Goal: Check status: Check status

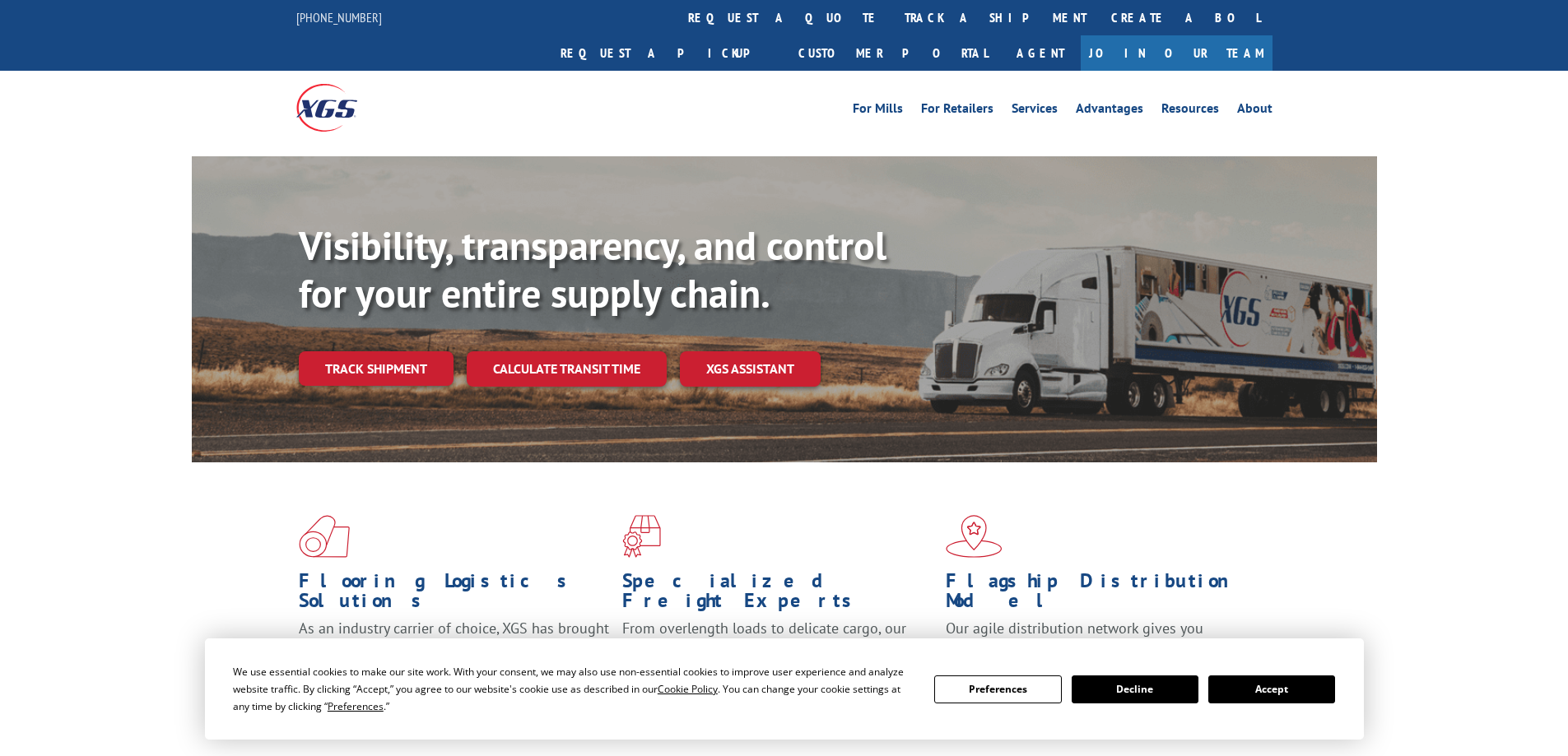
click at [1275, 687] on button "Accept" at bounding box center [1271, 690] width 126 height 28
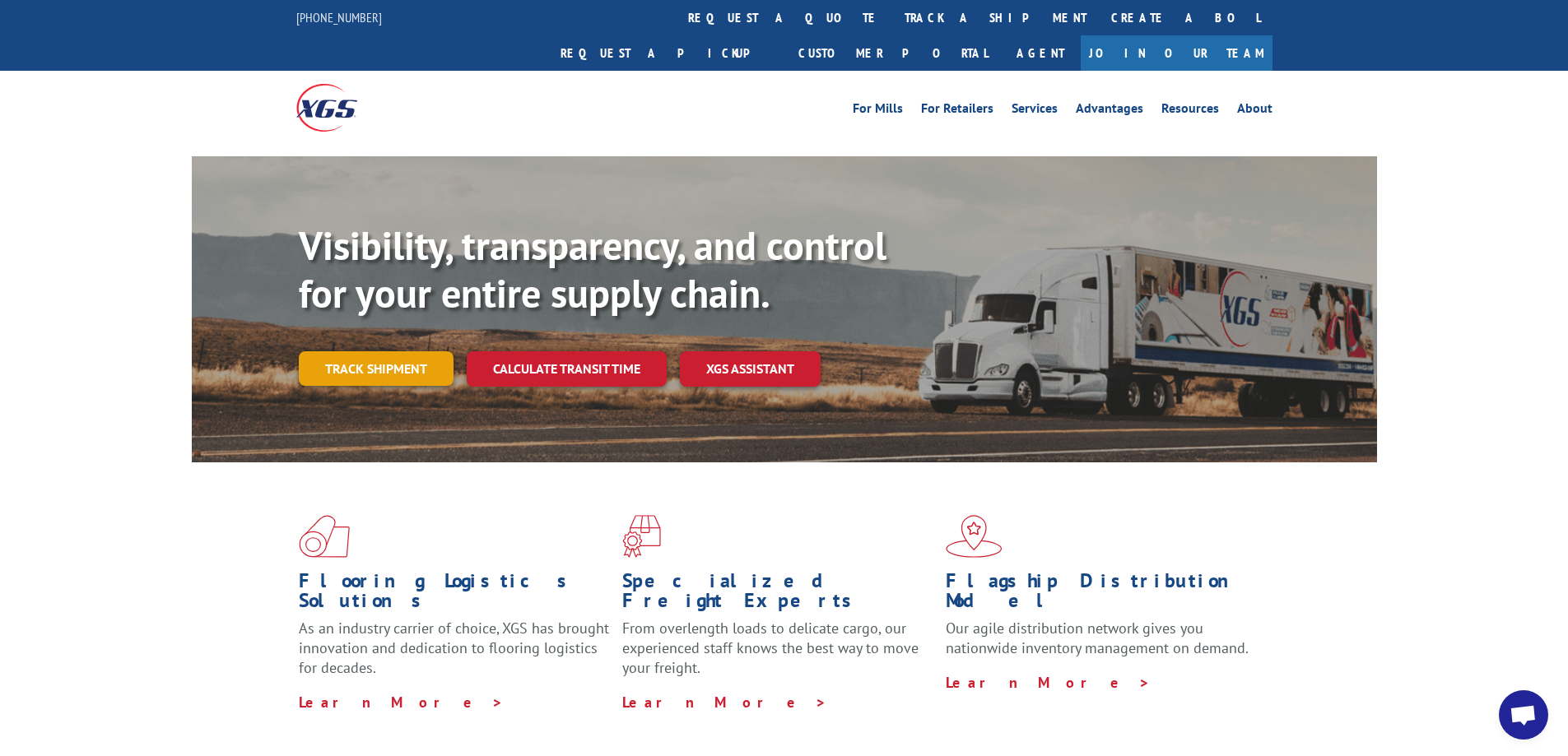
click at [363, 352] on link "Track shipment" at bounding box center [375, 369] width 154 height 35
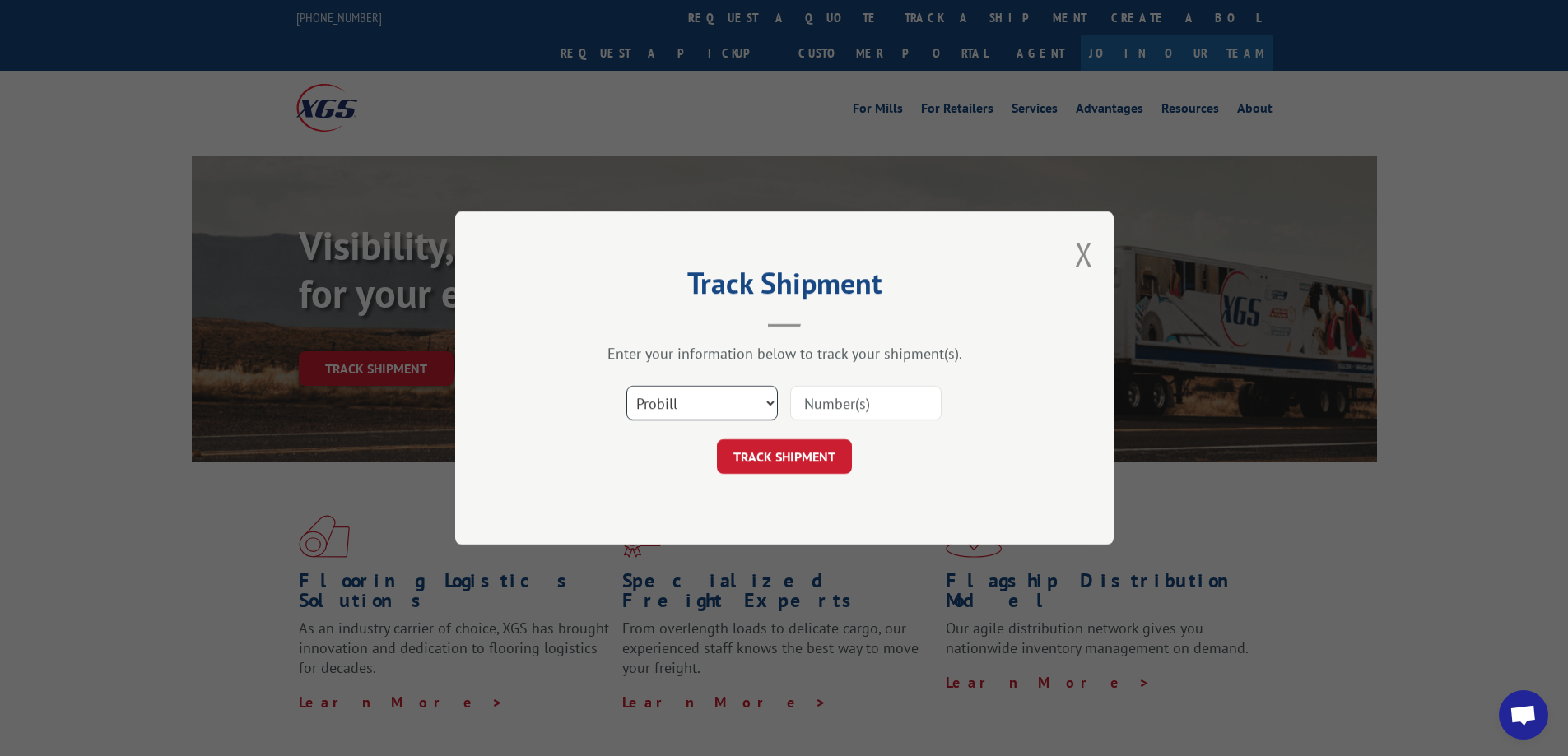
drag, startPoint x: 689, startPoint y: 399, endPoint x: 659, endPoint y: 400, distance: 30.0
click at [687, 399] on select "Select category... Probill BOL PO" at bounding box center [702, 402] width 152 height 35
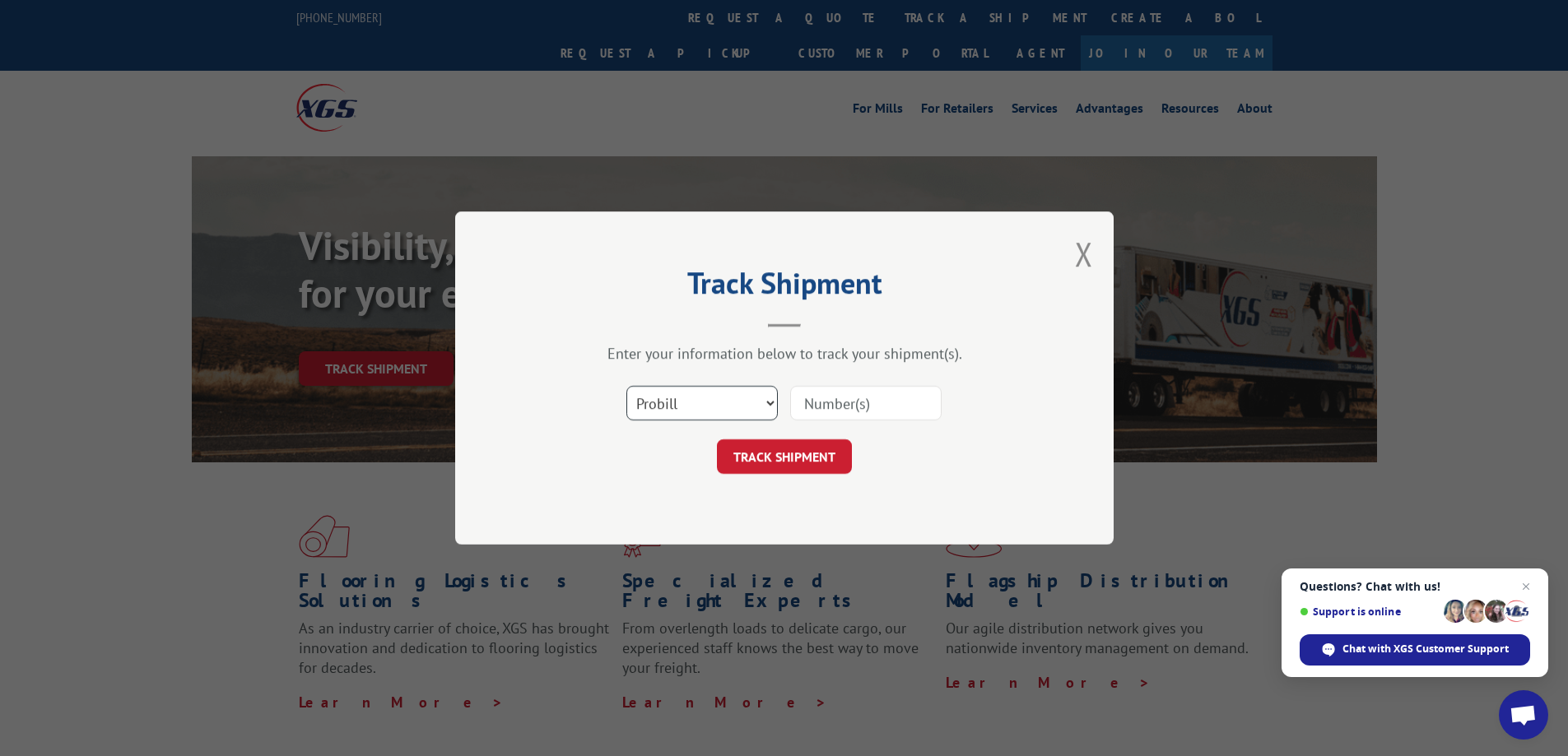
select select "bol"
click at [626, 385] on select "Select category... Probill BOL PO" at bounding box center [702, 402] width 152 height 35
click at [873, 395] on input at bounding box center [866, 402] width 152 height 35
paste input "5560187"
type input "5560187"
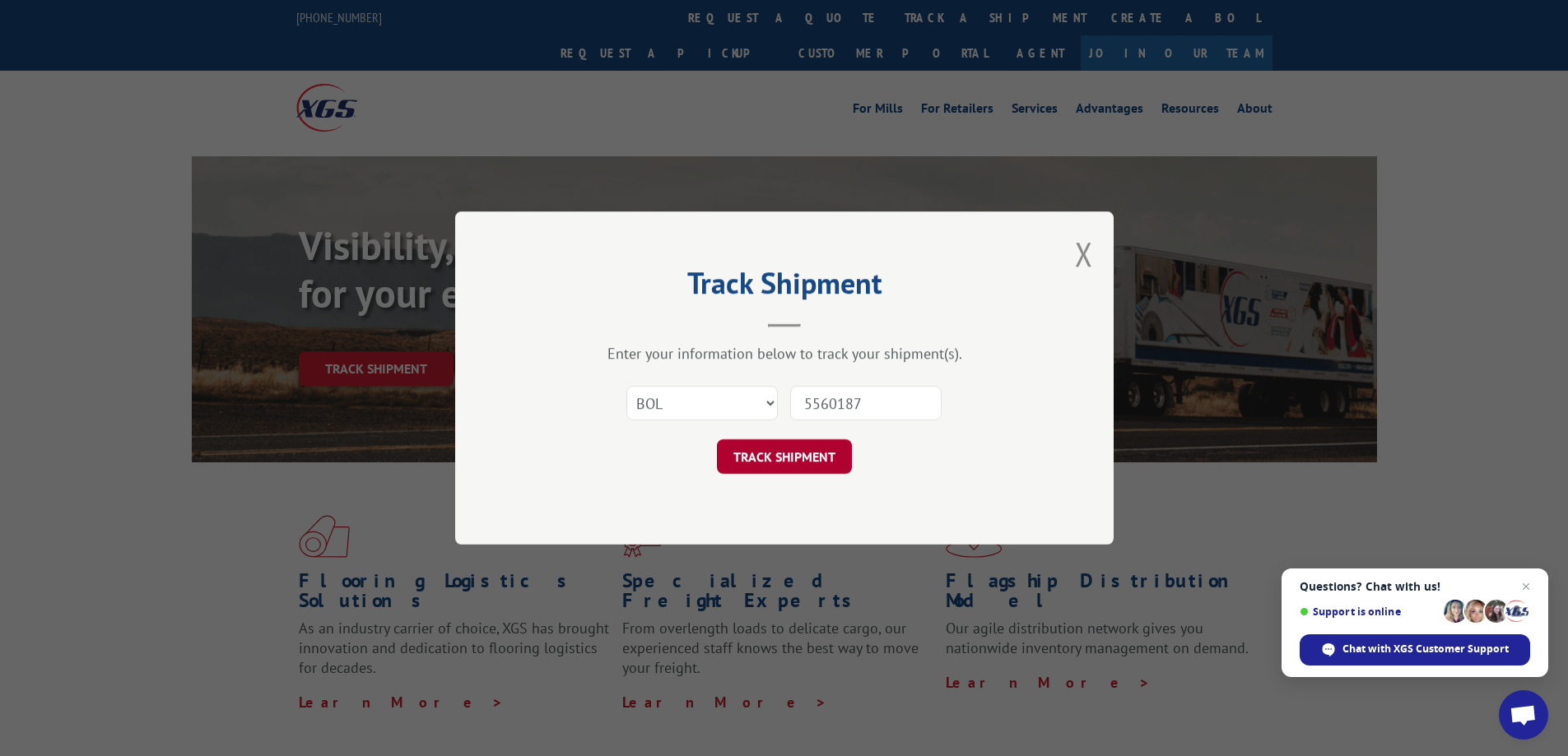
click at [813, 463] on button "TRACK SHIPMENT" at bounding box center [784, 457] width 135 height 35
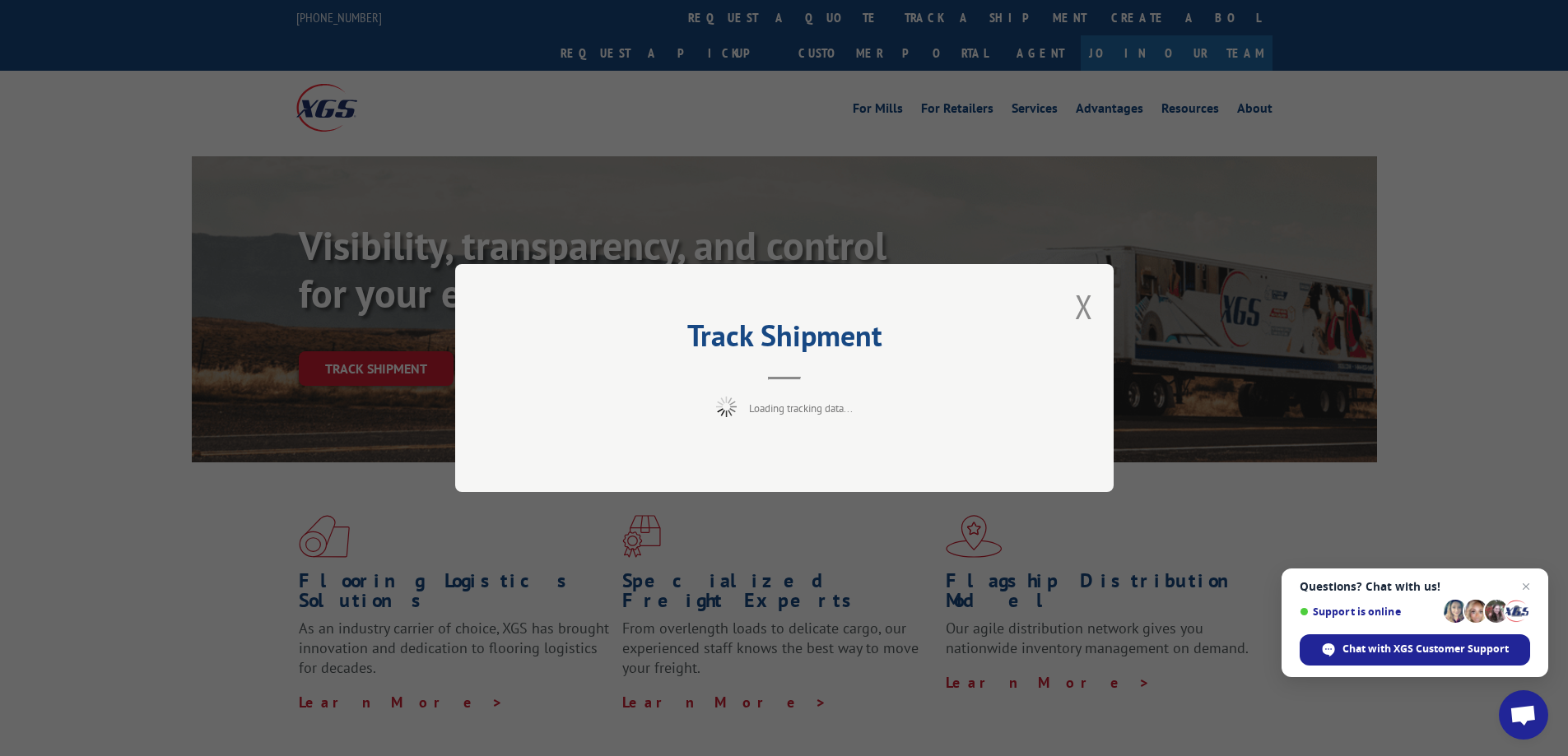
click at [1525, 585] on span "Close chat" at bounding box center [1526, 587] width 20 height 20
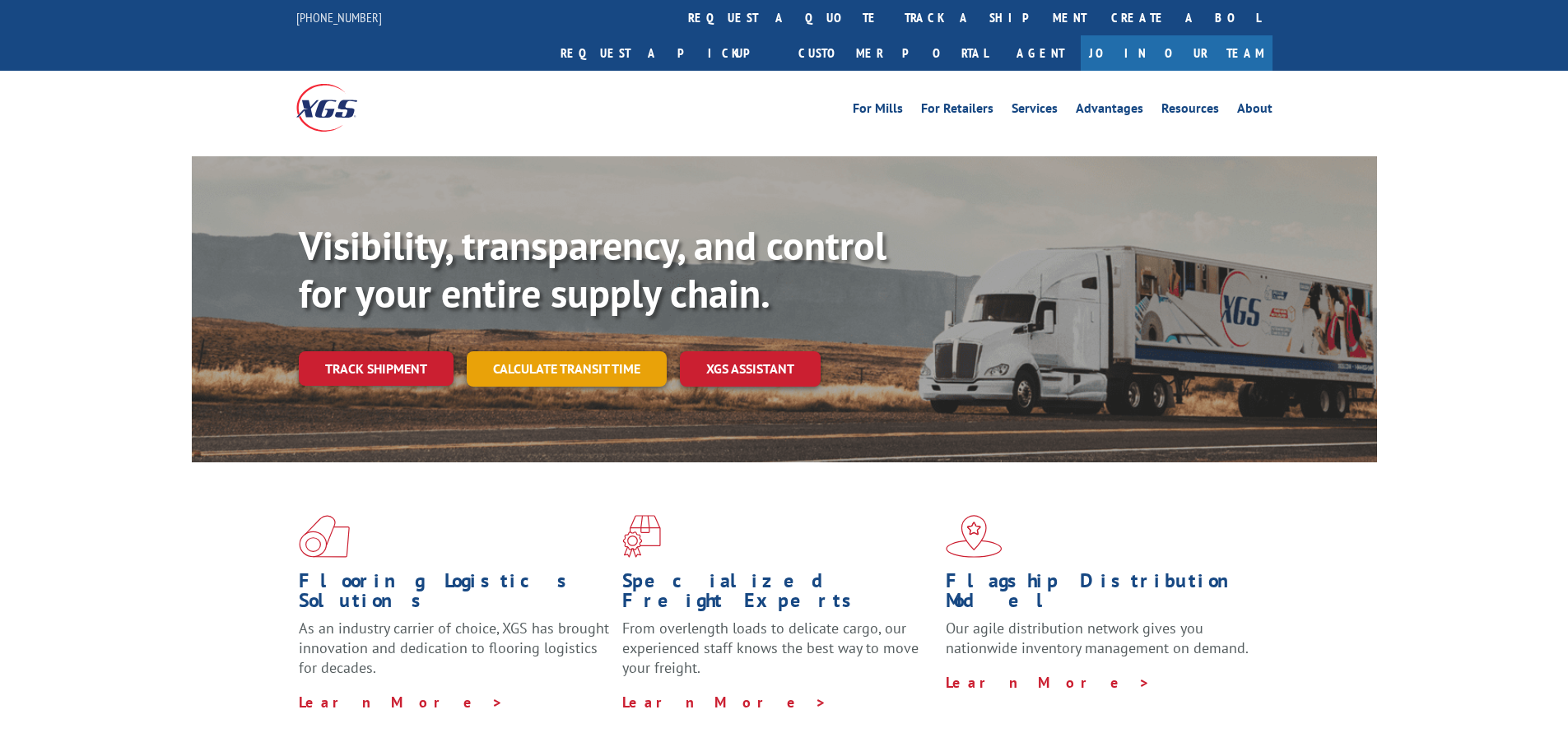
click at [565, 352] on link "Calculate transit time" at bounding box center [567, 370] width 200 height 36
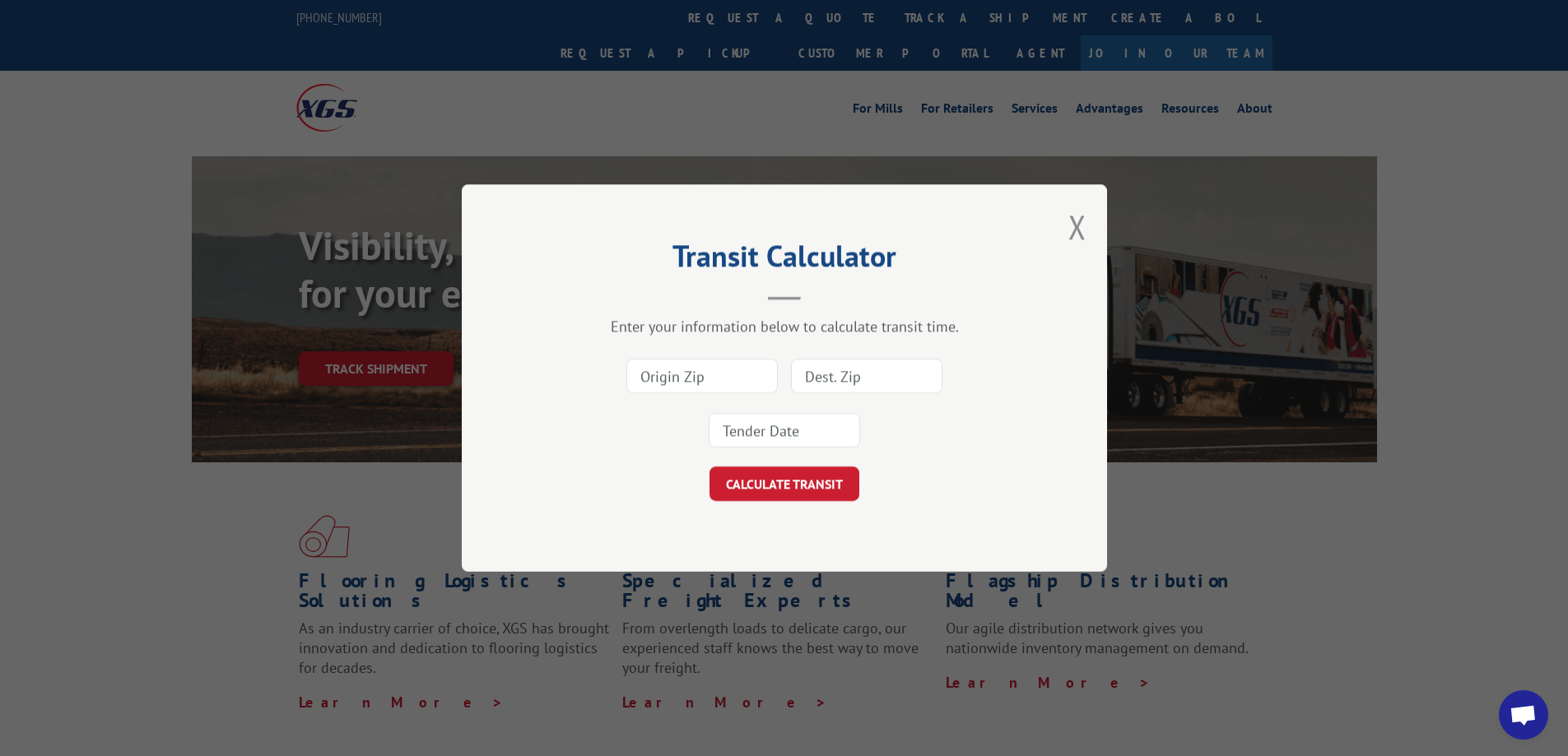
drag, startPoint x: 1077, startPoint y: 230, endPoint x: 957, endPoint y: 241, distance: 120.5
click at [1072, 230] on button "Close modal" at bounding box center [1077, 226] width 18 height 44
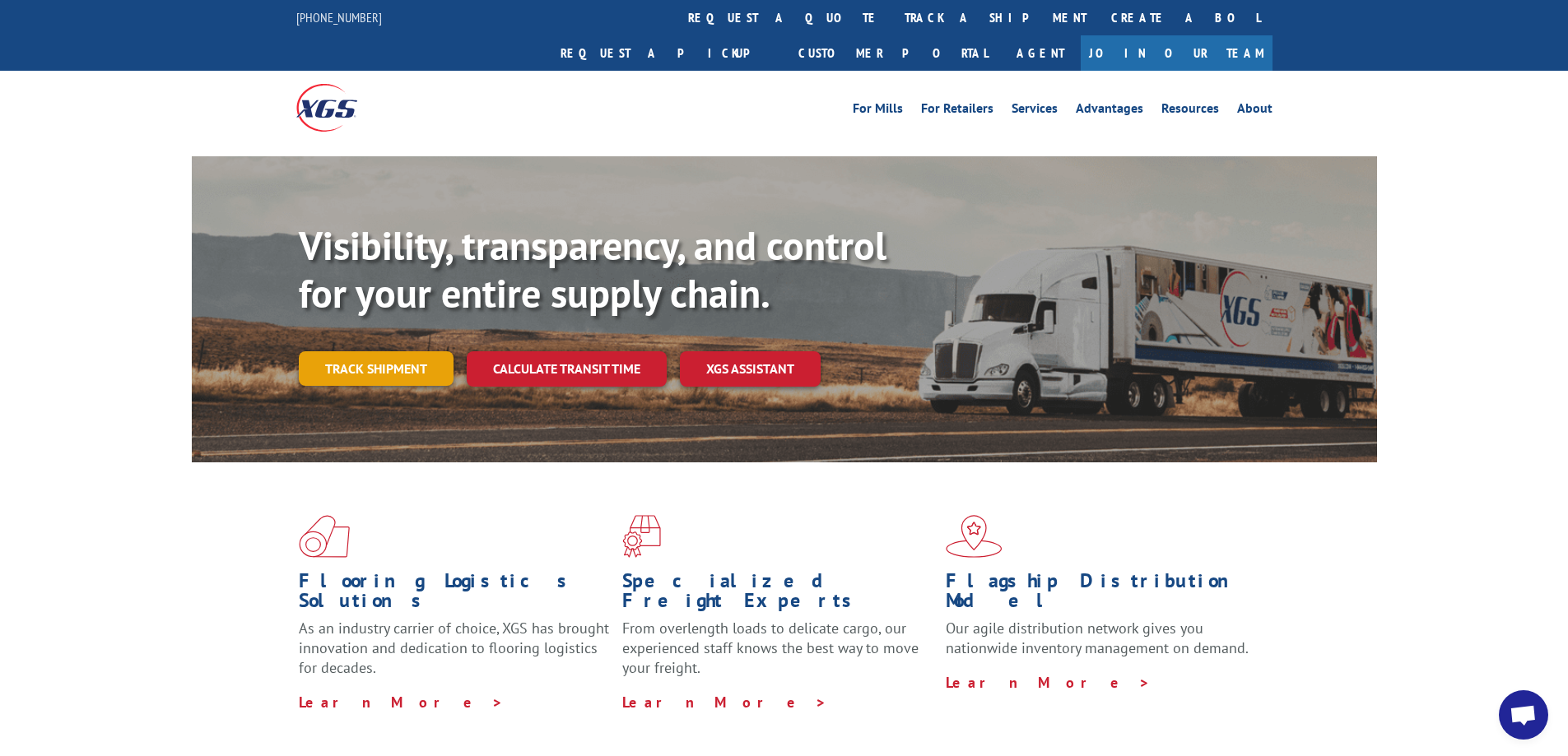
click at [410, 352] on link "Track shipment" at bounding box center [375, 369] width 154 height 35
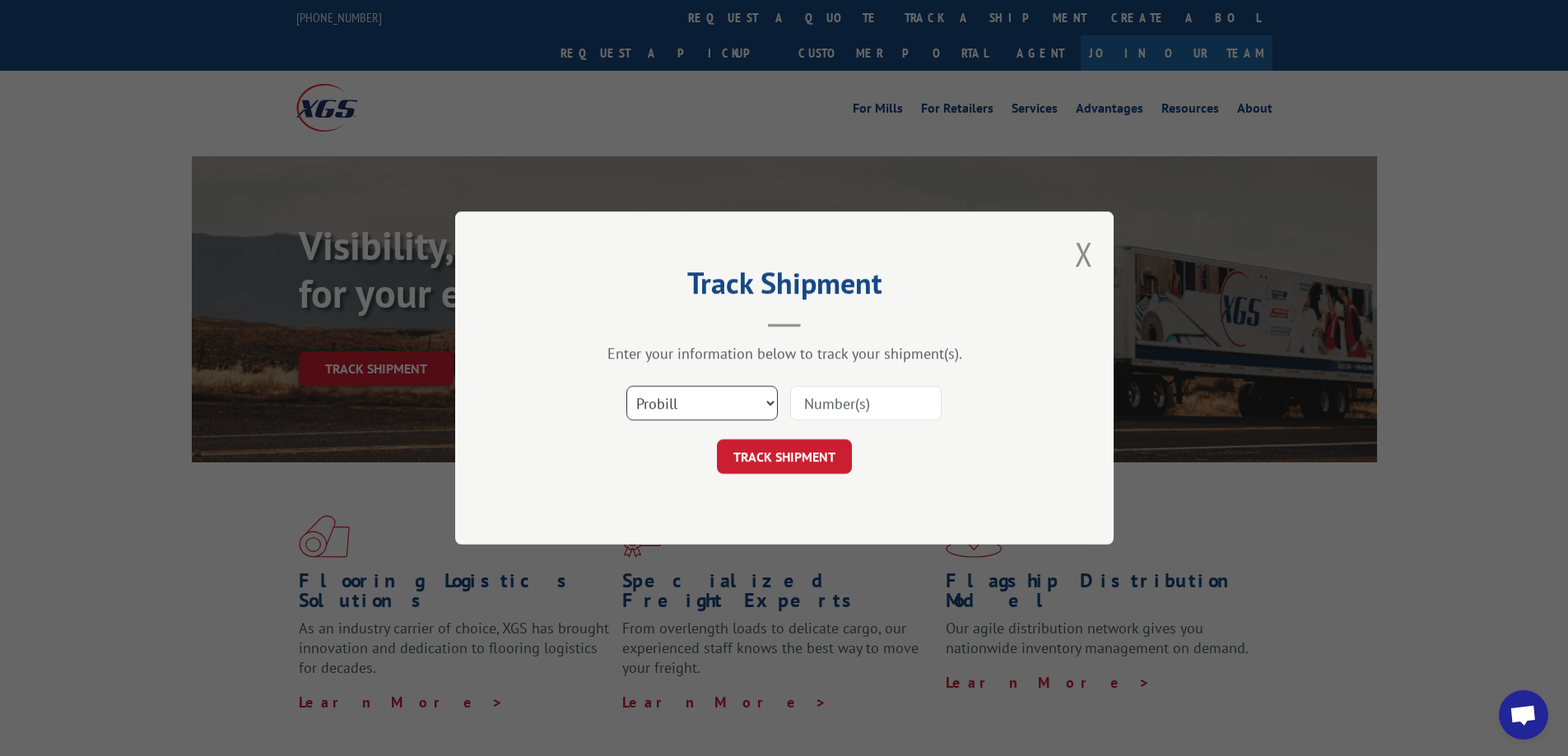
click at [660, 397] on select "Select category... Probill BOL PO" at bounding box center [702, 402] width 152 height 35
select select "bol"
click at [626, 385] on select "Select category... Probill BOL PO" at bounding box center [702, 402] width 152 height 35
click at [862, 411] on input at bounding box center [866, 402] width 152 height 35
paste input "5560187"
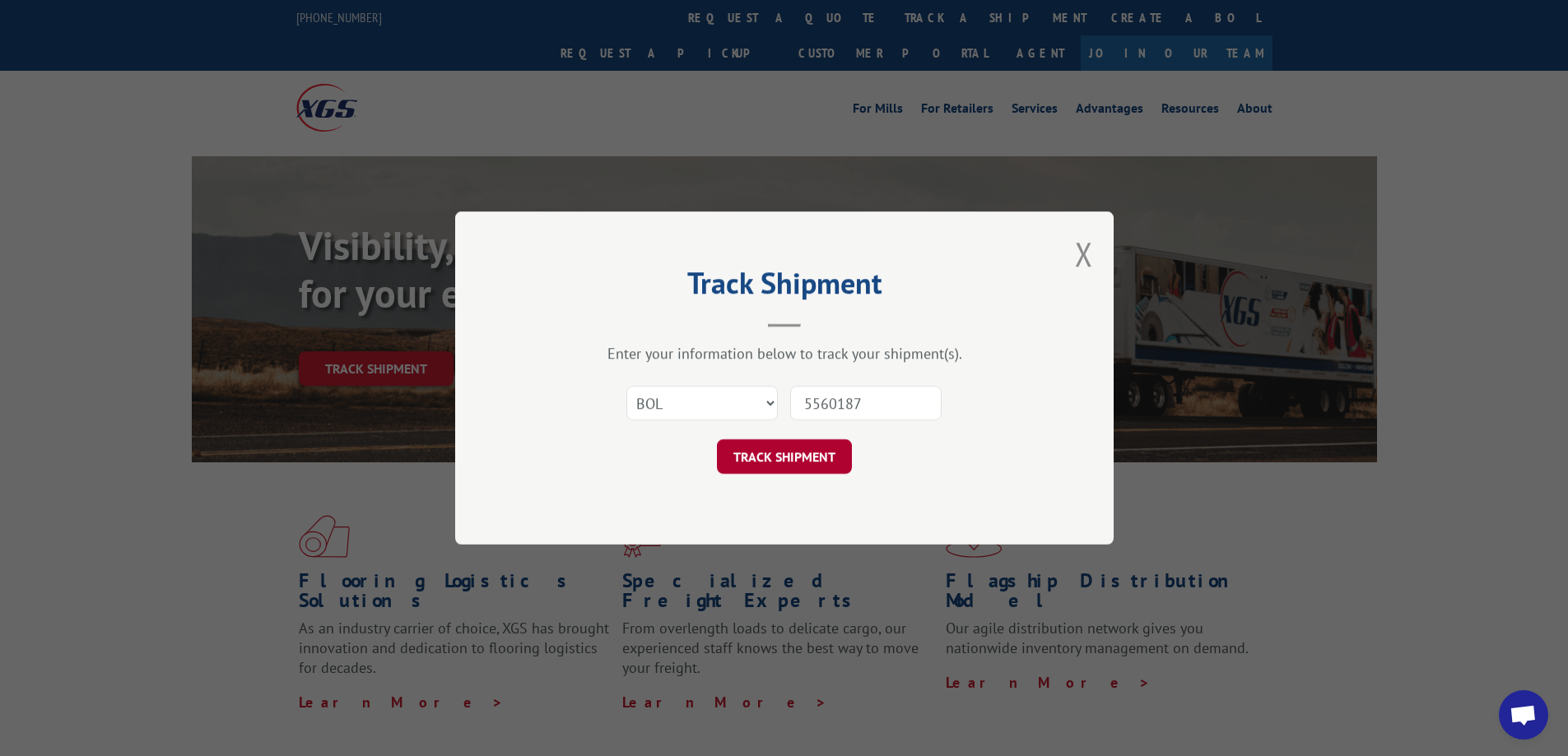
type input "5560187"
click at [783, 461] on button "TRACK SHIPMENT" at bounding box center [784, 457] width 135 height 35
